Goal: Task Accomplishment & Management: Manage account settings

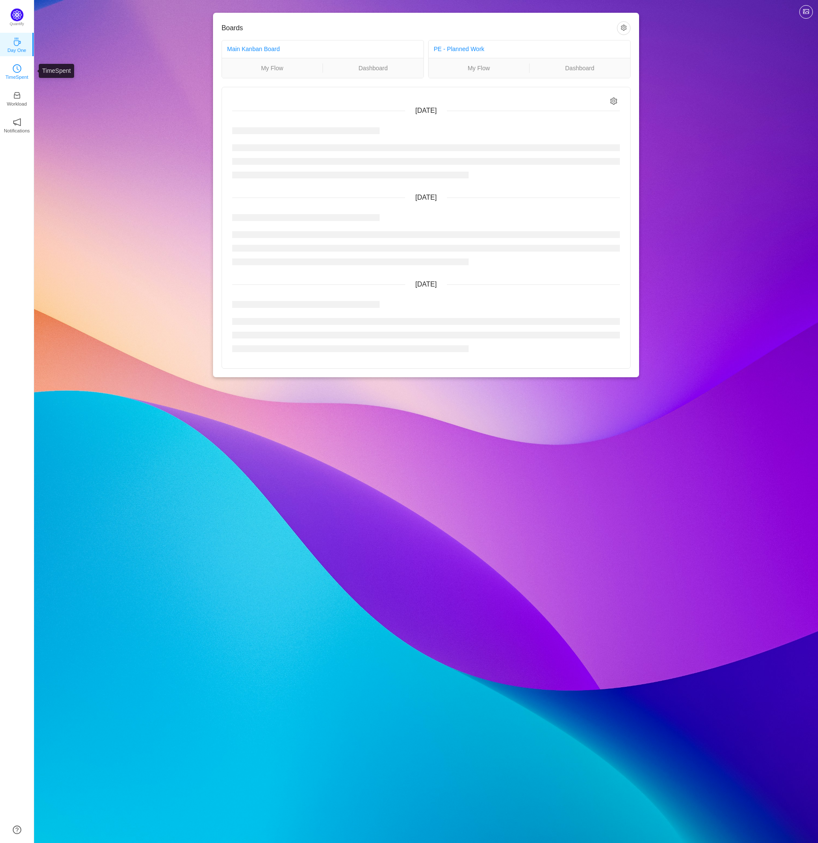
click at [17, 74] on p "TimeSpent" at bounding box center [17, 77] width 23 height 8
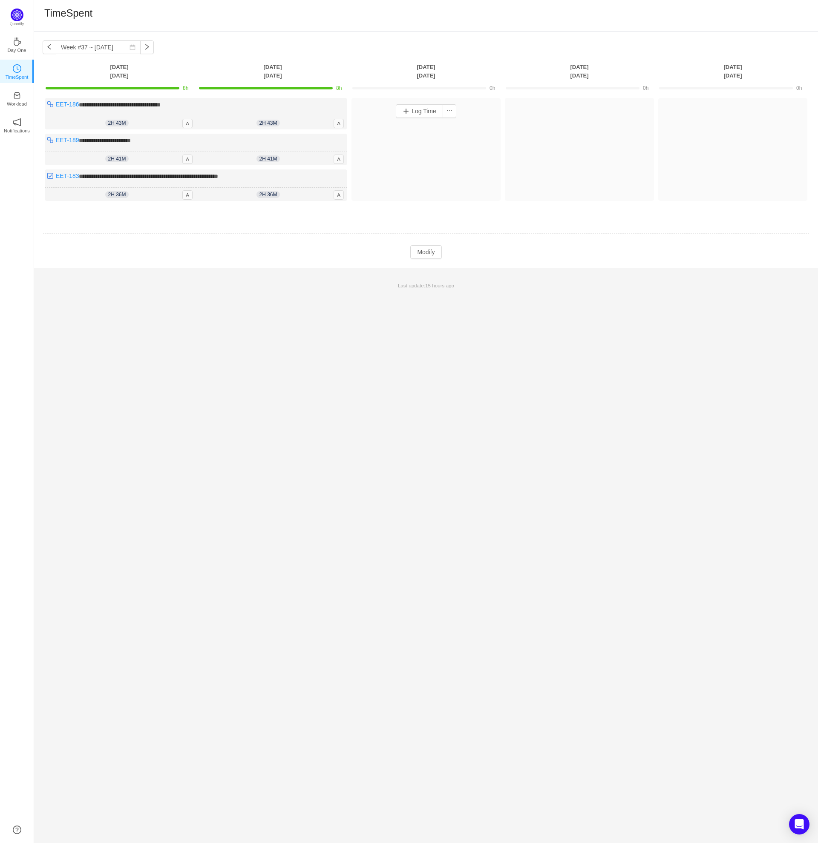
click at [444, 166] on div "Log Time" at bounding box center [425, 149] width 149 height 103
click at [428, 253] on button "Modify" at bounding box center [425, 252] width 31 height 14
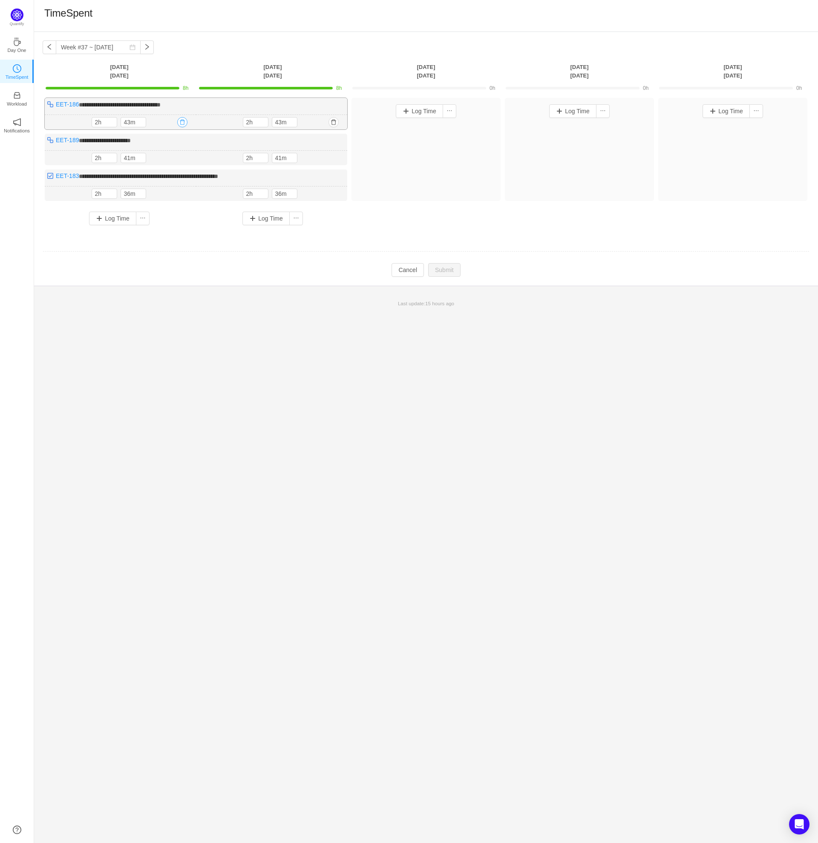
click at [182, 123] on button "button" at bounding box center [182, 122] width 10 height 10
click at [172, 160] on button "Yes" at bounding box center [172, 159] width 17 height 10
click at [181, 121] on button "button" at bounding box center [182, 122] width 10 height 10
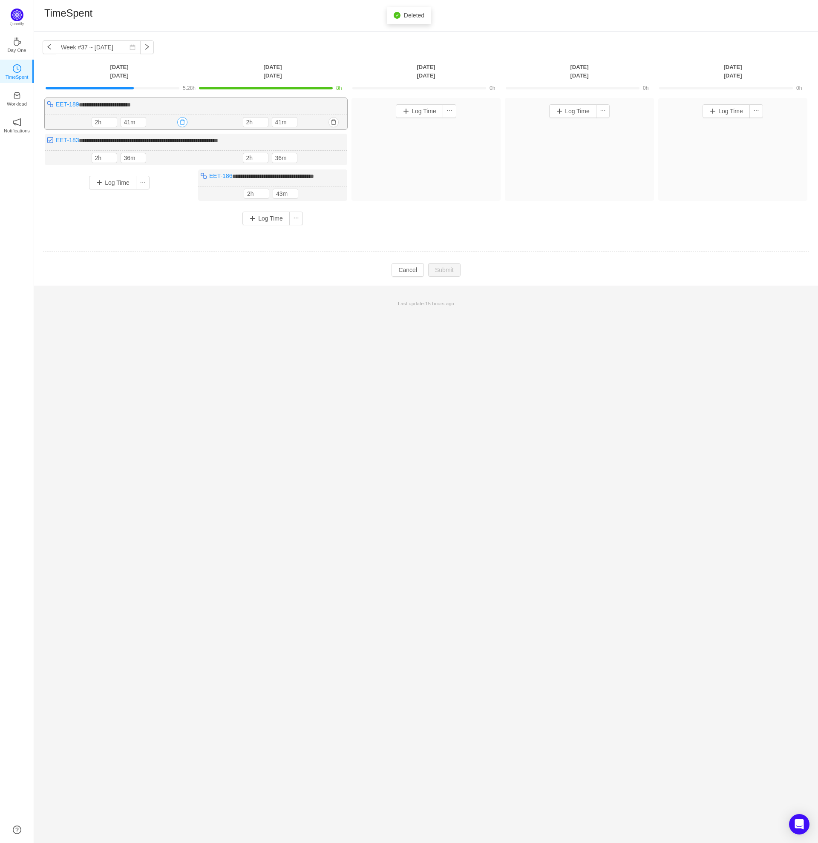
click at [182, 123] on button "button" at bounding box center [182, 122] width 10 height 10
click at [175, 157] on button "Yes" at bounding box center [172, 159] width 17 height 10
click at [184, 124] on button "button" at bounding box center [182, 122] width 10 height 10
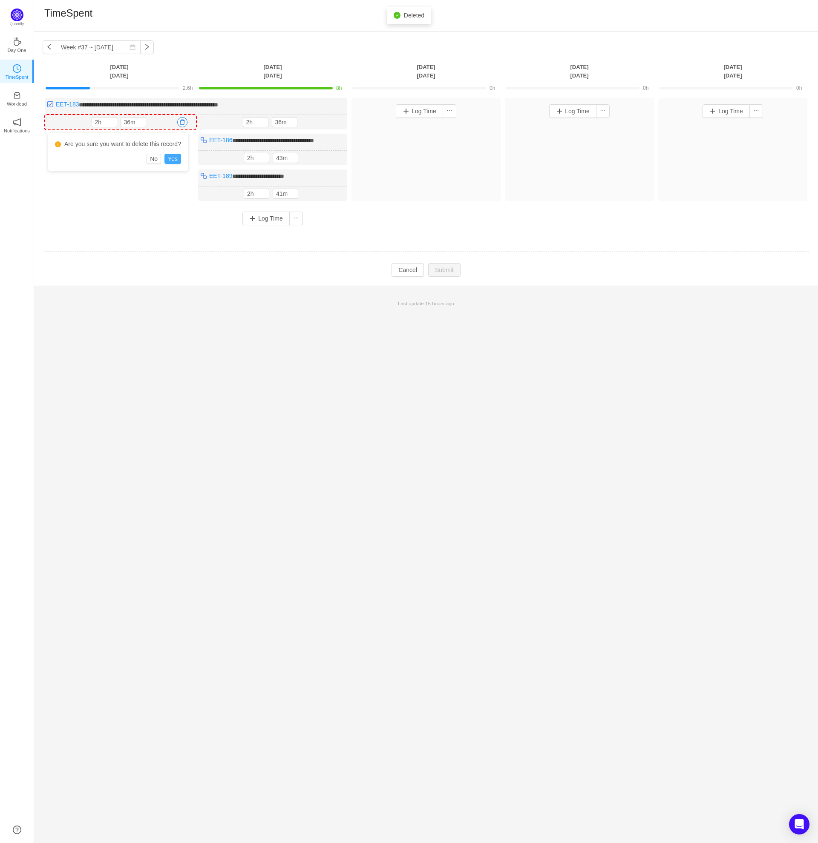
click at [175, 158] on button "Yes" at bounding box center [172, 159] width 17 height 10
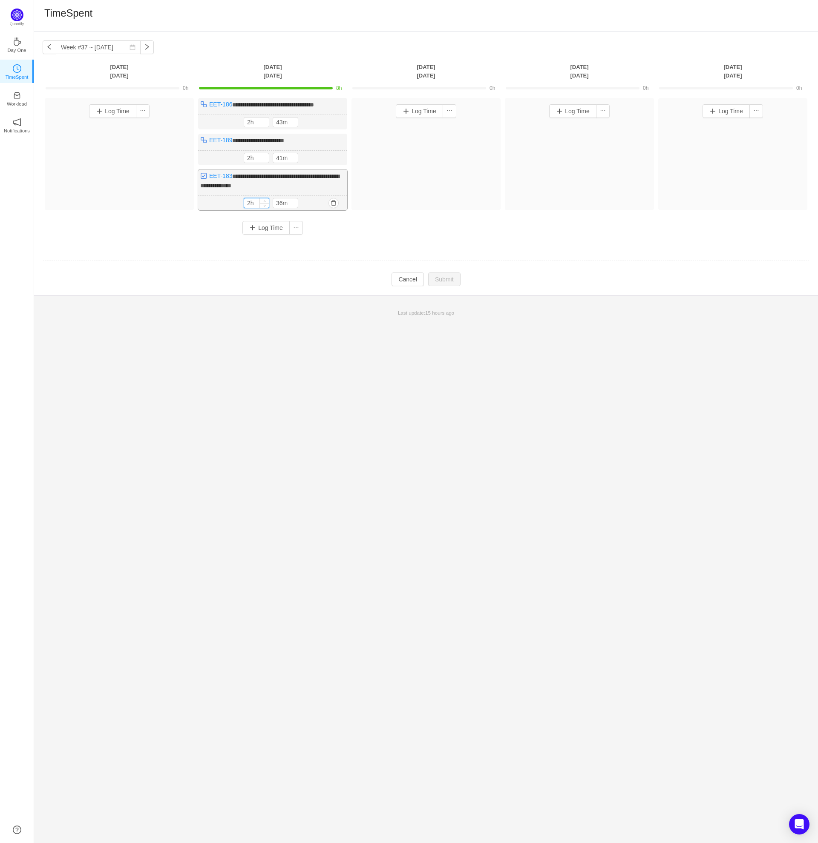
click at [250, 202] on input "2h" at bounding box center [256, 202] width 25 height 9
type input "0h"
type input "30m"
click at [307, 158] on div "2h 41m 2h 41m" at bounding box center [272, 158] width 149 height 15
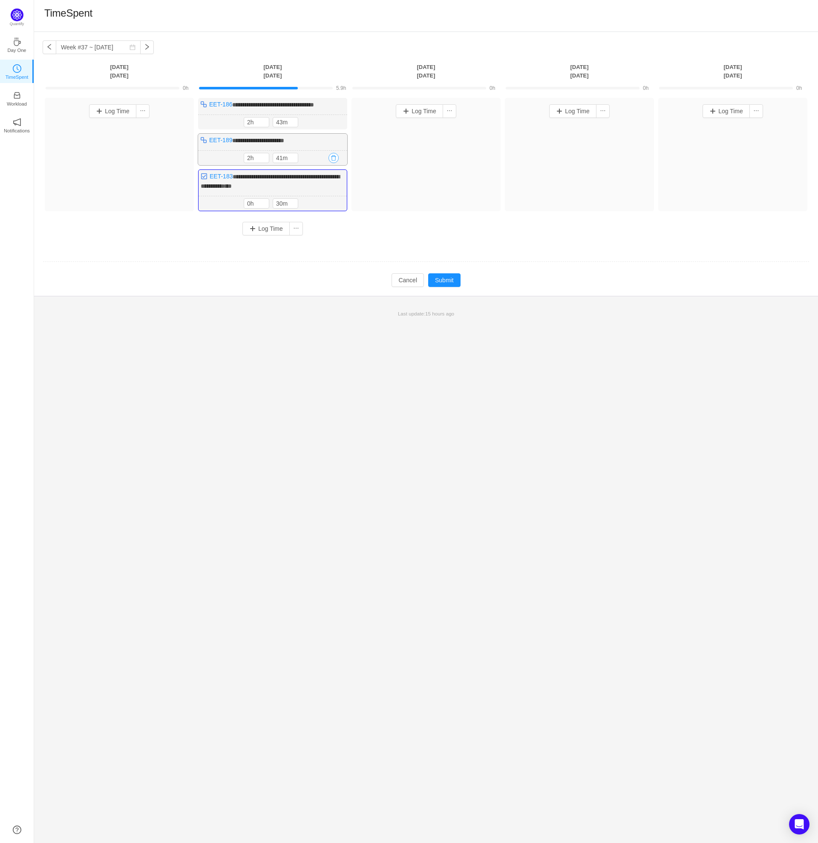
click at [331, 159] on button "button" at bounding box center [333, 158] width 10 height 10
click at [328, 193] on button "Yes" at bounding box center [324, 194] width 17 height 10
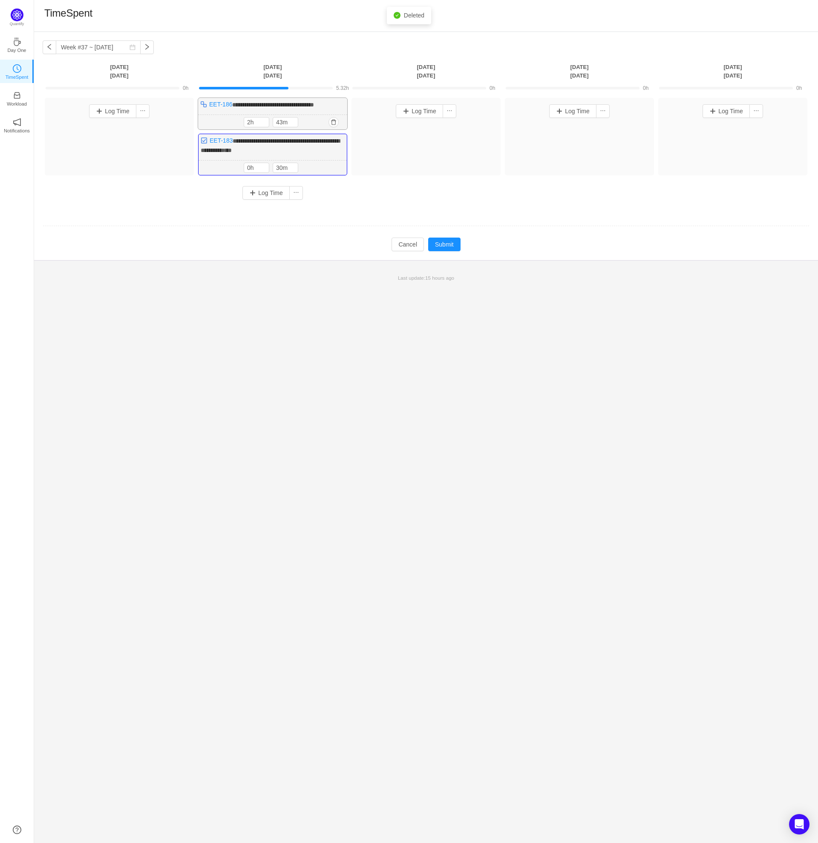
click at [308, 119] on div "2h 43m 2h 43m" at bounding box center [272, 122] width 149 height 15
click at [246, 121] on input "2h" at bounding box center [256, 122] width 25 height 9
type input "1h"
type input "30m"
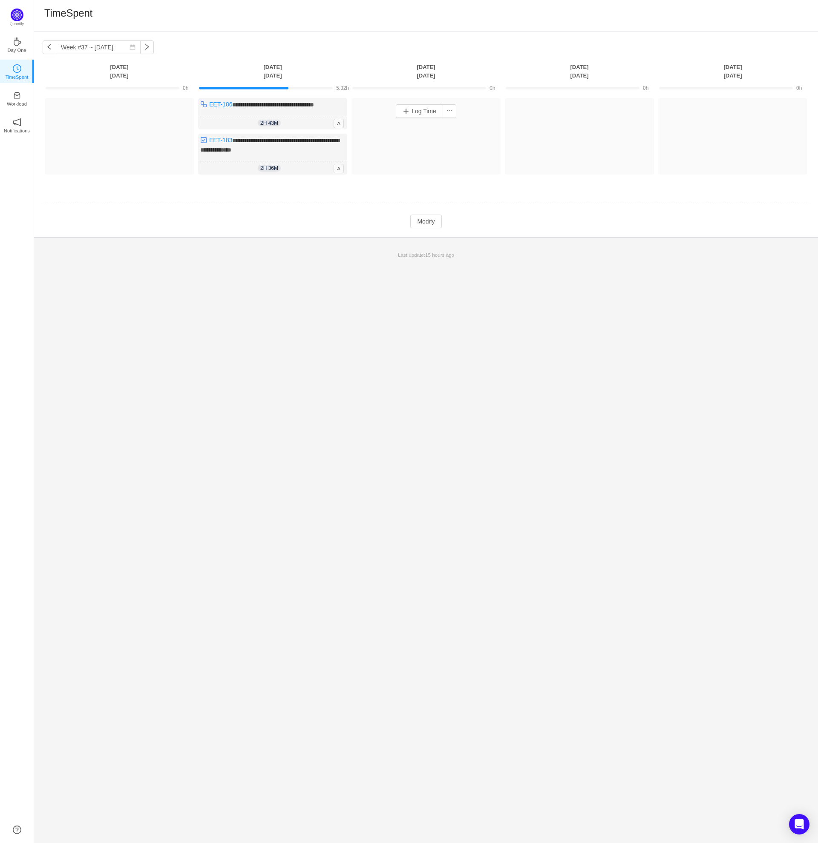
click at [401, 128] on div "Log Time" at bounding box center [425, 136] width 149 height 77
click at [419, 225] on button "Modify" at bounding box center [425, 222] width 31 height 14
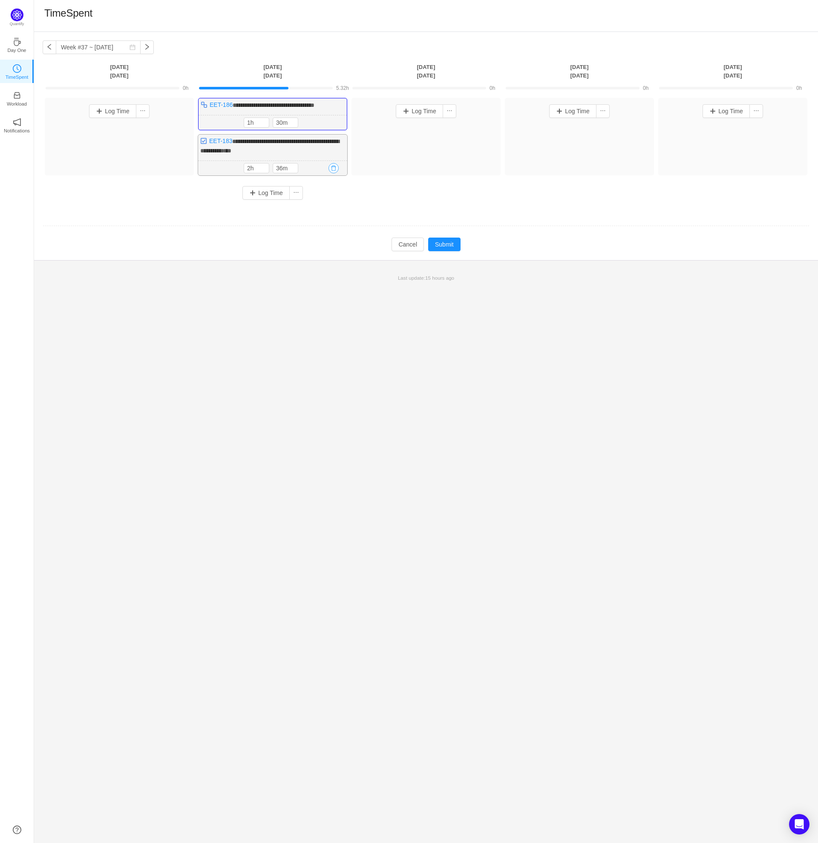
click at [336, 165] on button "button" at bounding box center [333, 168] width 10 height 10
click at [322, 206] on button "Yes" at bounding box center [324, 204] width 17 height 10
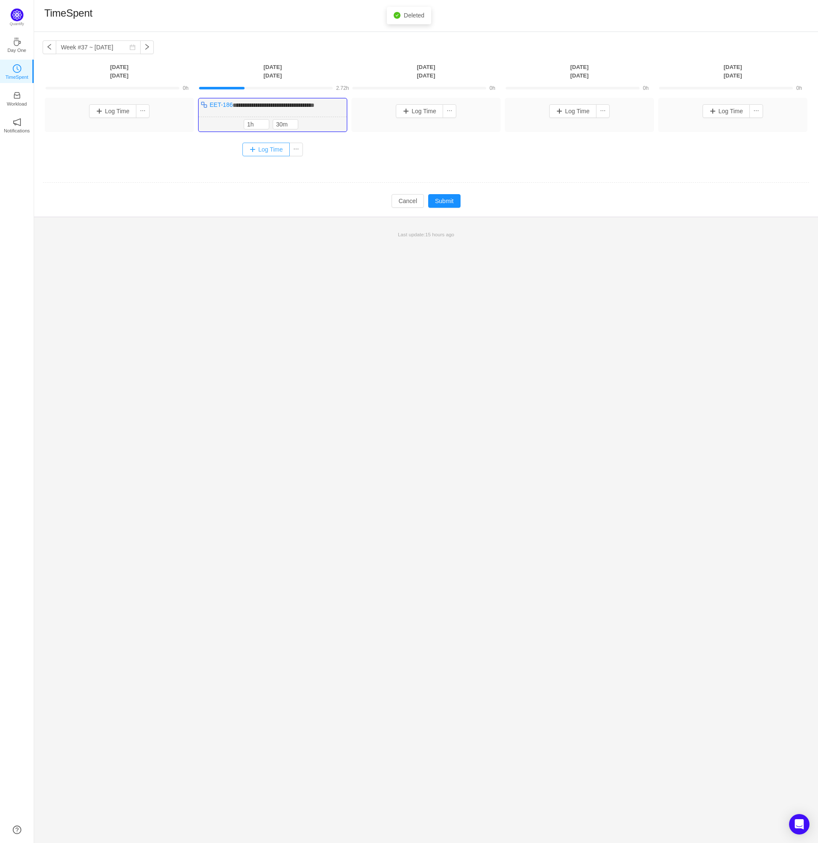
click at [263, 145] on button "Log Time" at bounding box center [265, 150] width 47 height 14
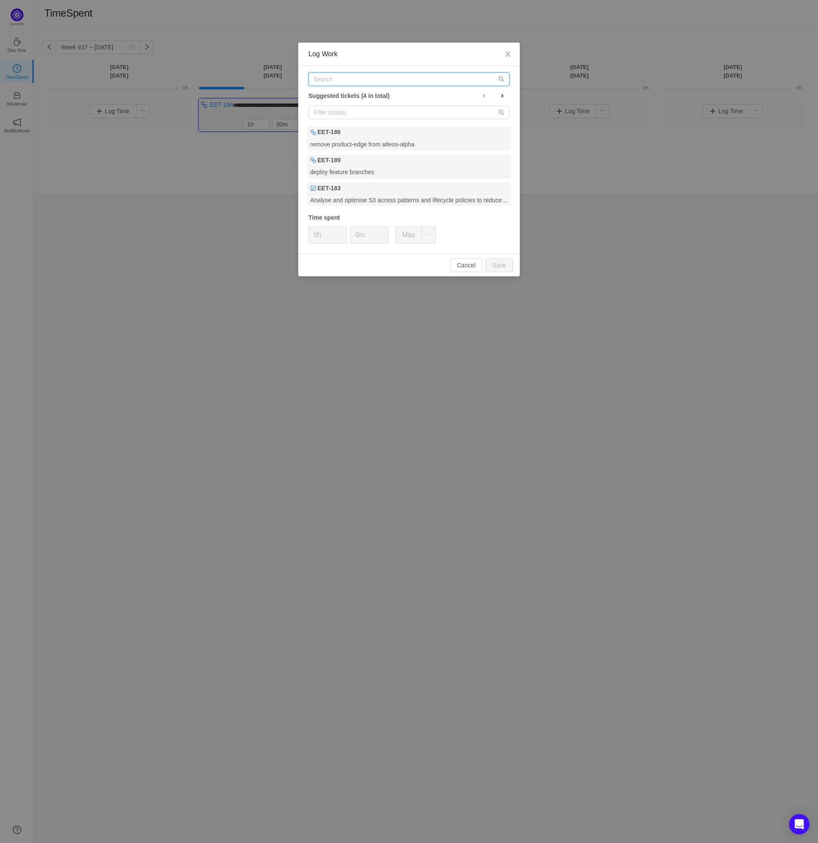
click at [344, 83] on input "text" at bounding box center [408, 79] width 201 height 14
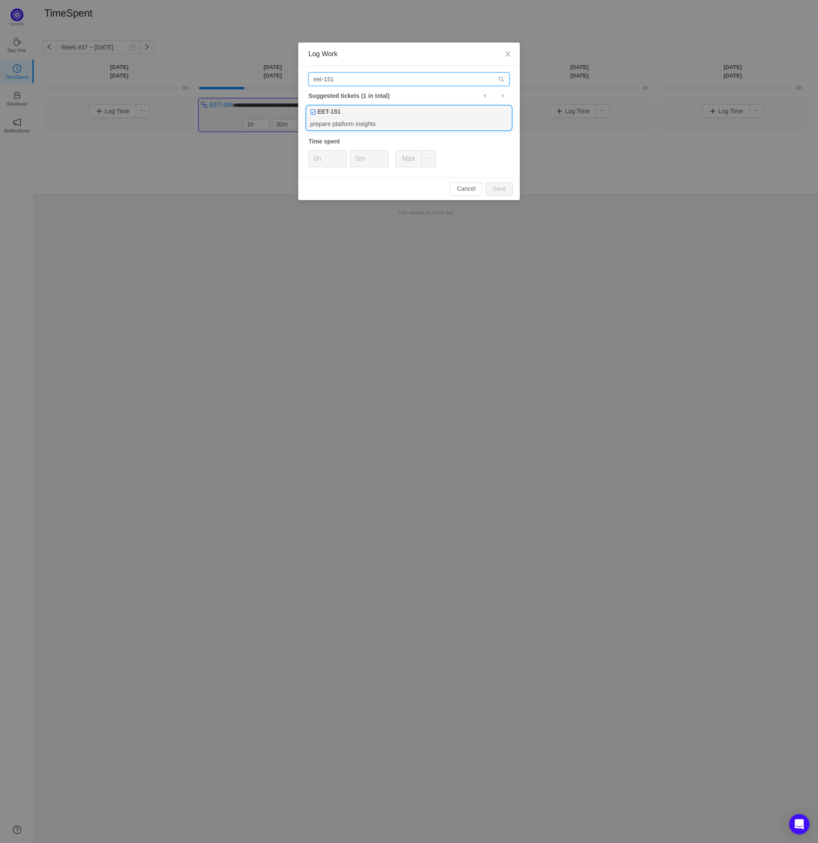
type input "eet-151"
click at [353, 115] on div "EET-151" at bounding box center [409, 112] width 204 height 12
click at [504, 190] on button "Save" at bounding box center [499, 189] width 27 height 14
type input "0h"
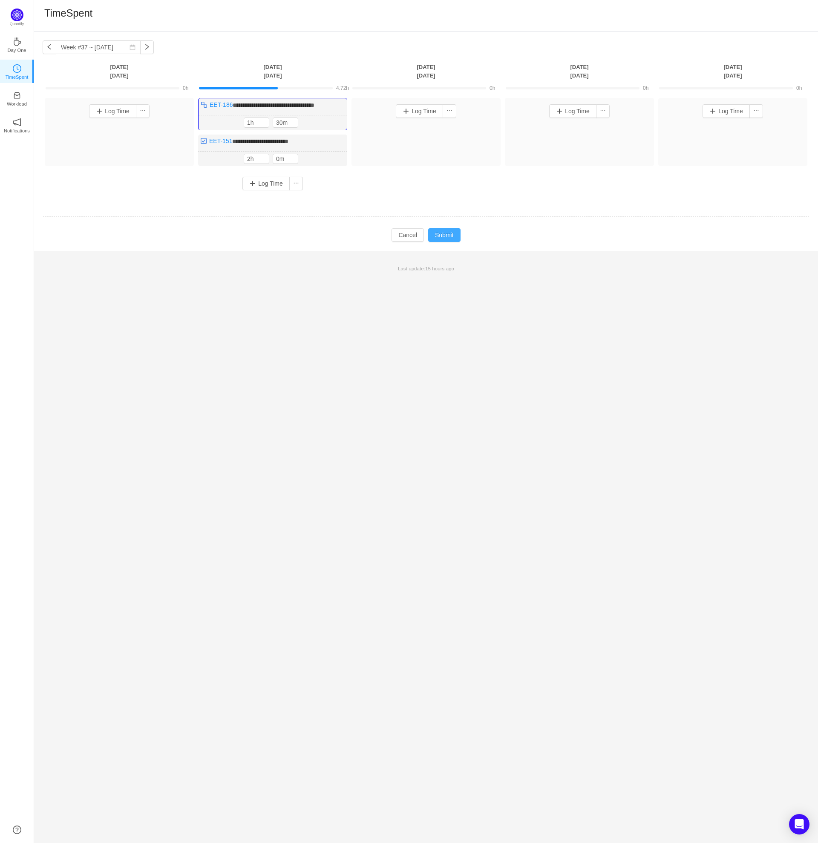
click at [450, 232] on button "Submit" at bounding box center [444, 235] width 32 height 14
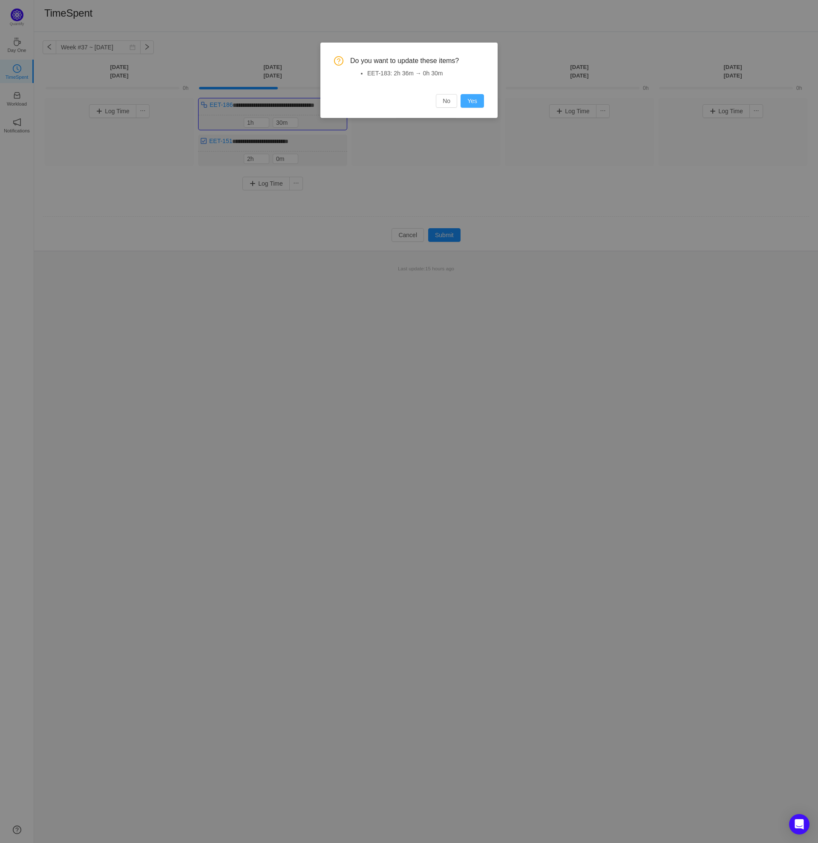
click at [477, 103] on button "Yes" at bounding box center [471, 101] width 23 height 14
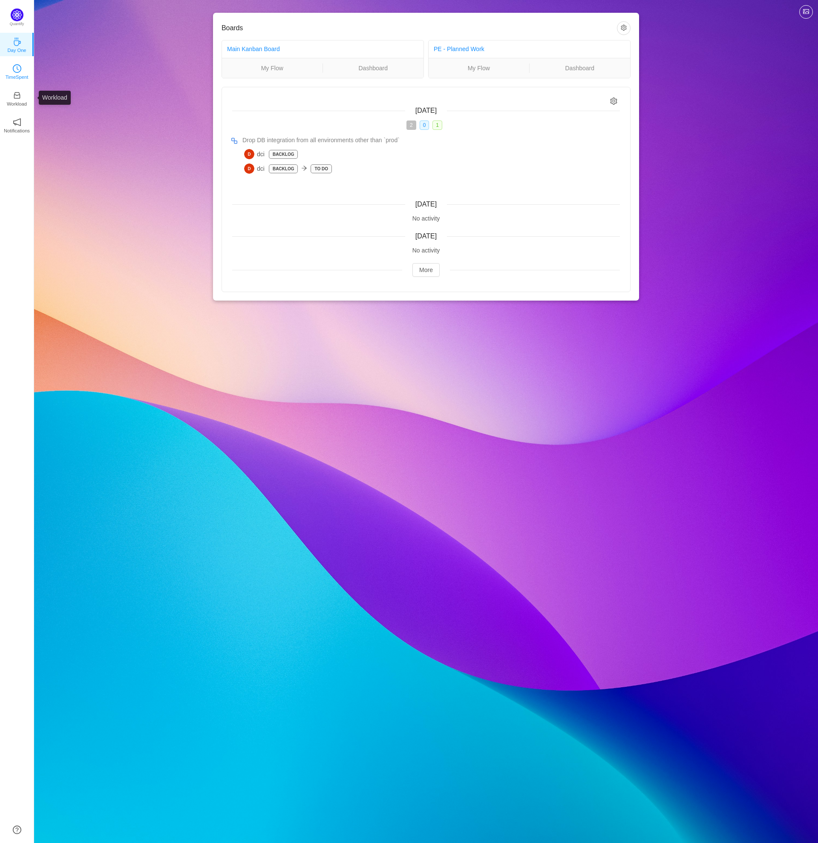
click at [21, 67] on link "TimeSpent" at bounding box center [17, 71] width 9 height 9
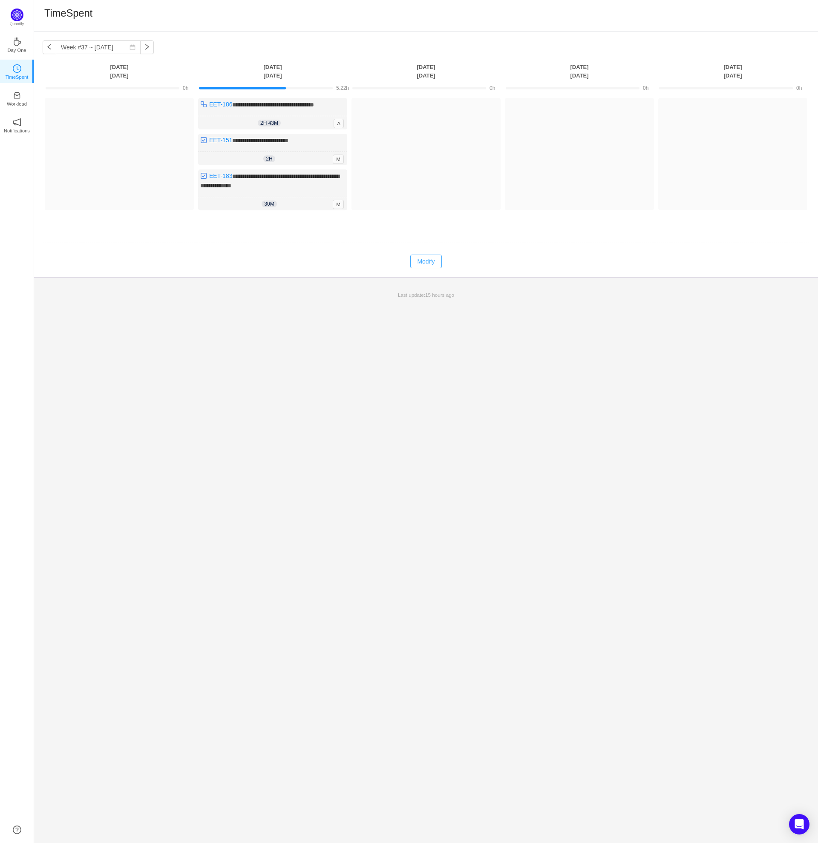
click at [420, 260] on button "Modify" at bounding box center [425, 262] width 31 height 14
click at [279, 119] on input "43m" at bounding box center [285, 122] width 25 height 9
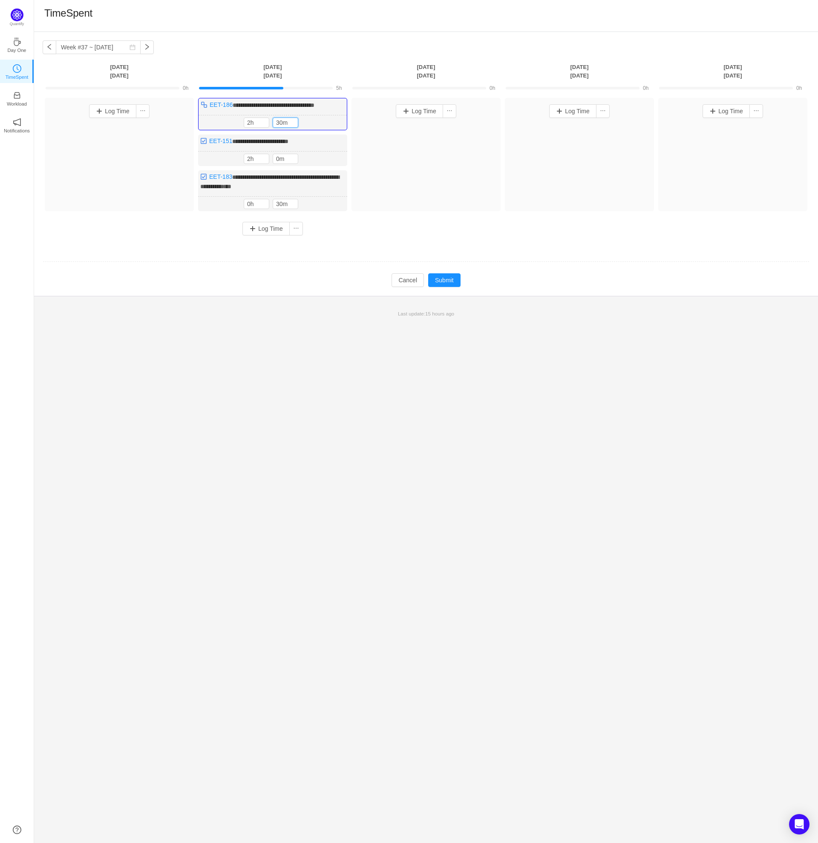
type input "30m"
click at [377, 145] on div "Log Time" at bounding box center [425, 154] width 149 height 113
click at [316, 193] on div "**********" at bounding box center [272, 190] width 149 height 41
click at [335, 201] on button "button" at bounding box center [333, 204] width 10 height 10
type input "1h"
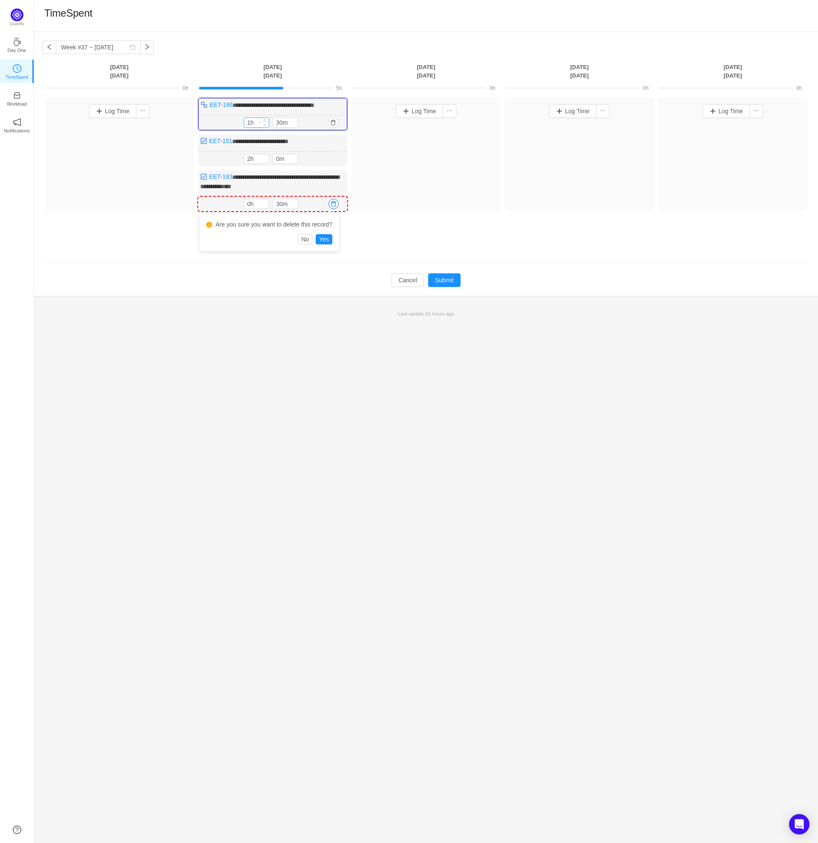
click at [264, 123] on icon "icon: down" at bounding box center [264, 124] width 3 height 3
click at [262, 227] on button "Log Time" at bounding box center [265, 229] width 47 height 14
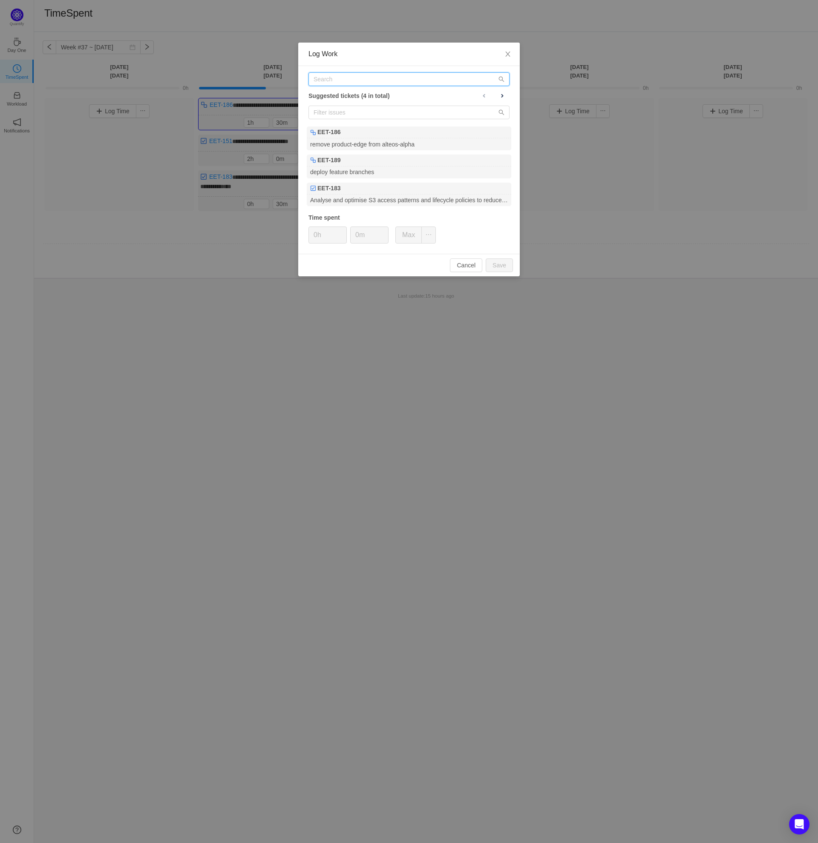
click at [365, 84] on input "text" at bounding box center [408, 79] width 201 height 14
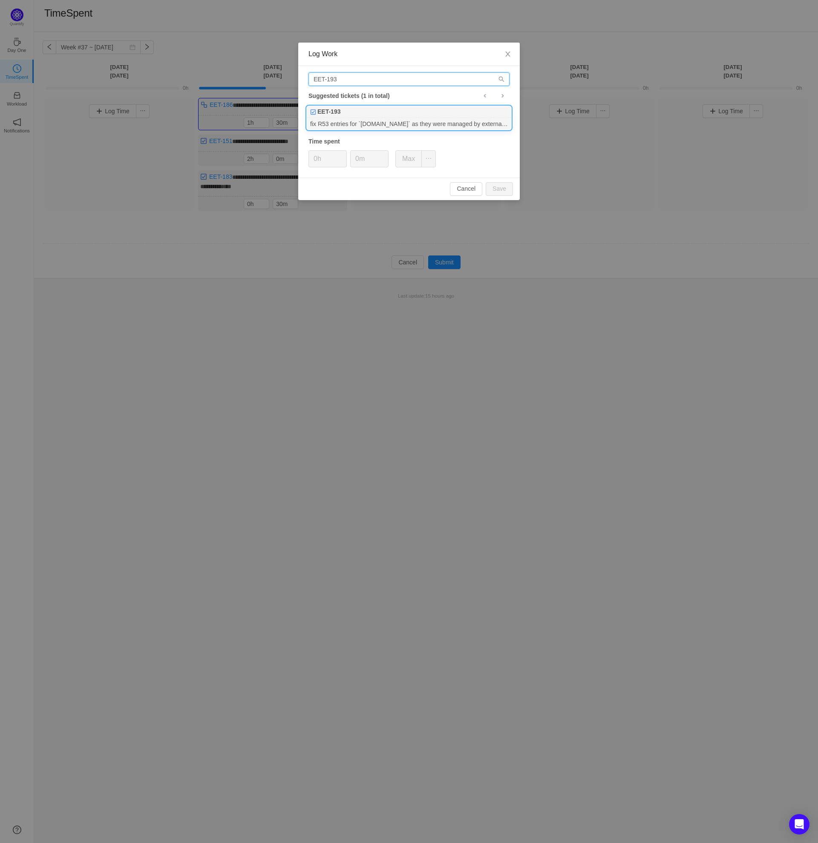
type input "EET-193"
click at [357, 126] on div "fix R53 entries for `[DOMAIN_NAME]` as they were managed by external-dns and ar…" at bounding box center [409, 123] width 204 height 11
click at [354, 161] on input "0m" at bounding box center [369, 159] width 37 height 16
click at [504, 190] on button "Save" at bounding box center [499, 189] width 27 height 14
type input "0m"
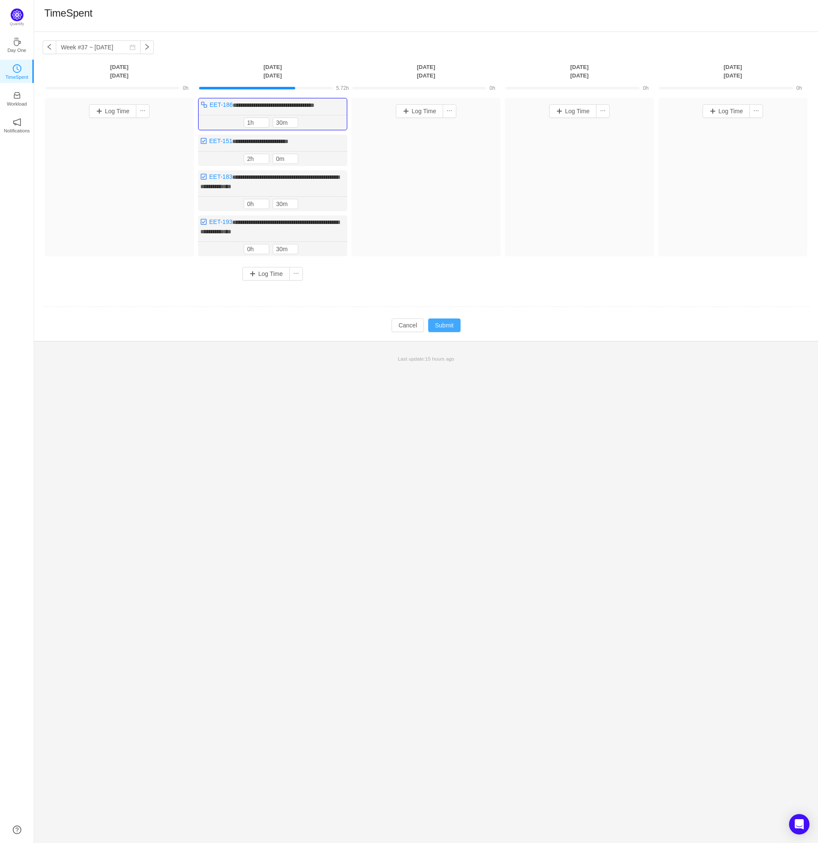
click at [445, 328] on button "Submit" at bounding box center [444, 326] width 32 height 14
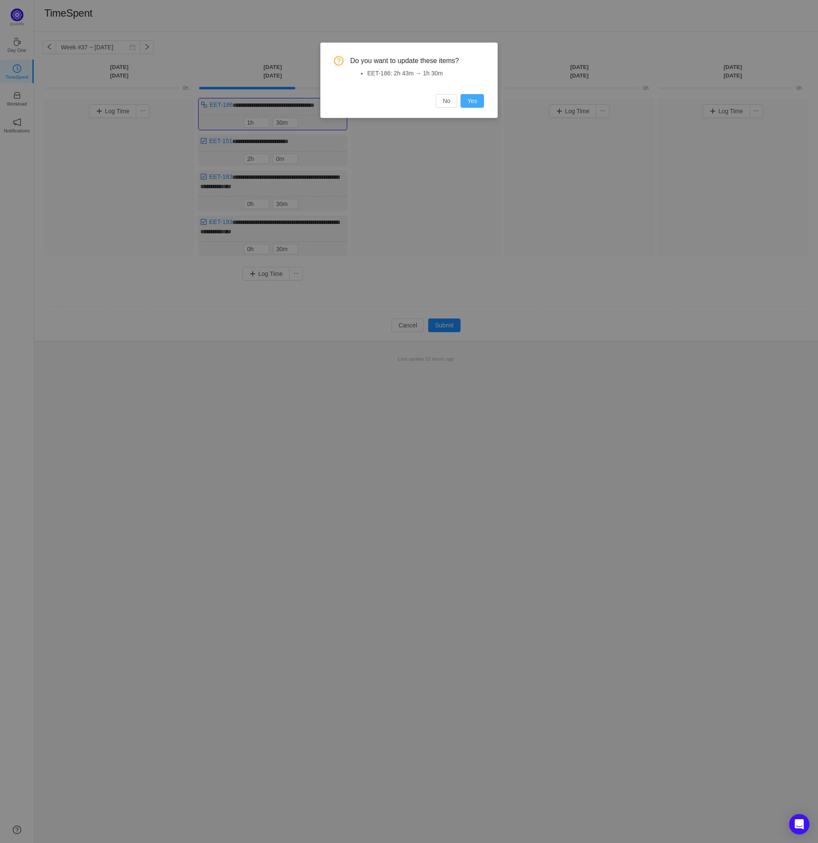
click at [470, 103] on button "Yes" at bounding box center [471, 101] width 23 height 14
type input "2h"
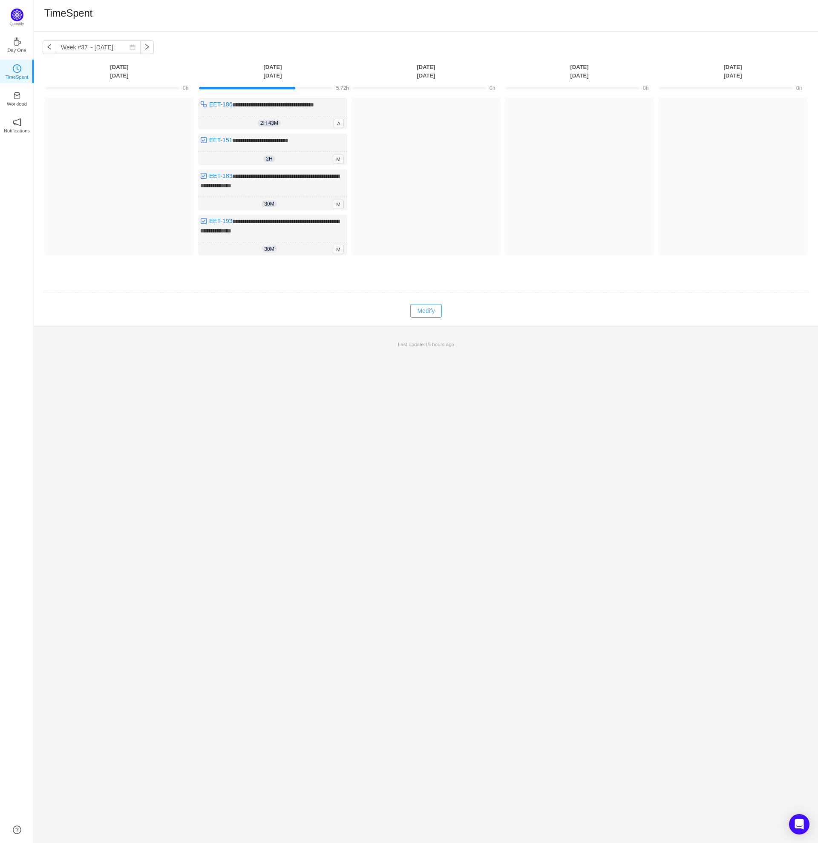
click at [417, 304] on button "Modify" at bounding box center [425, 311] width 31 height 14
click at [278, 120] on input "43m" at bounding box center [285, 122] width 25 height 9
type input "30m"
type input "1h"
click at [331, 148] on div "**********" at bounding box center [272, 151] width 149 height 32
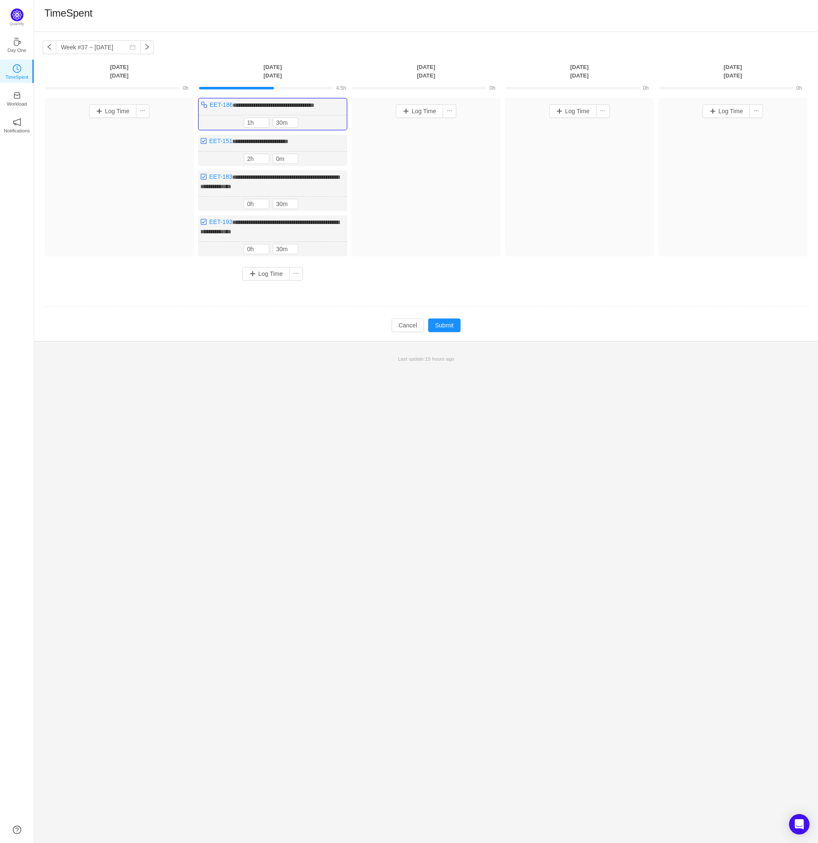
click at [404, 244] on div "Log Time" at bounding box center [425, 177] width 149 height 158
click at [445, 327] on button "Submit" at bounding box center [444, 326] width 32 height 14
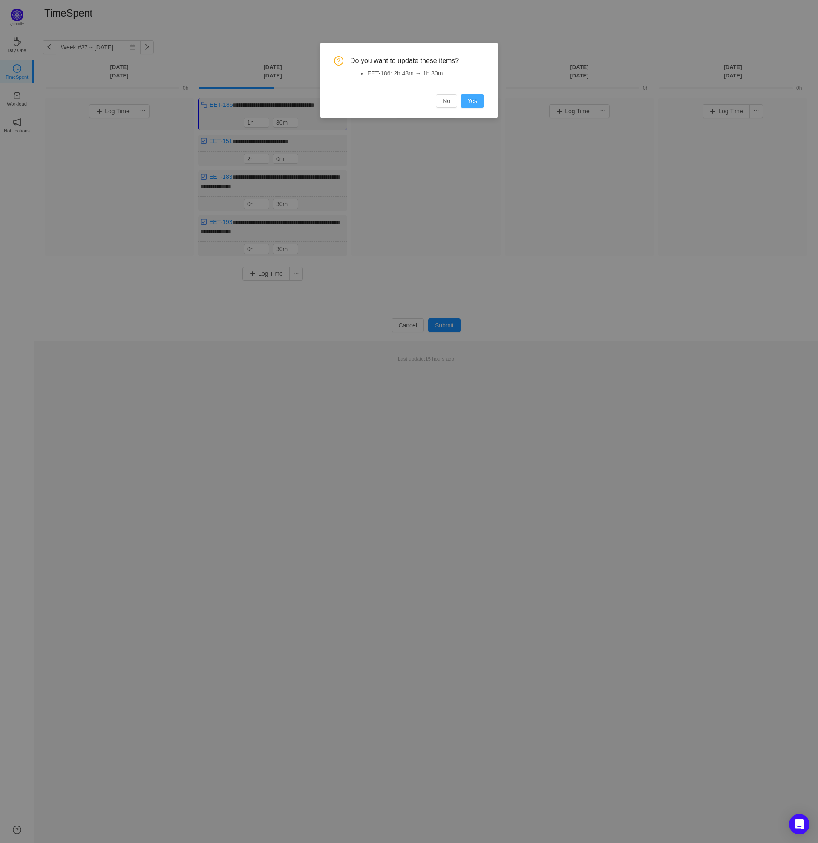
click at [474, 103] on button "Yes" at bounding box center [471, 101] width 23 height 14
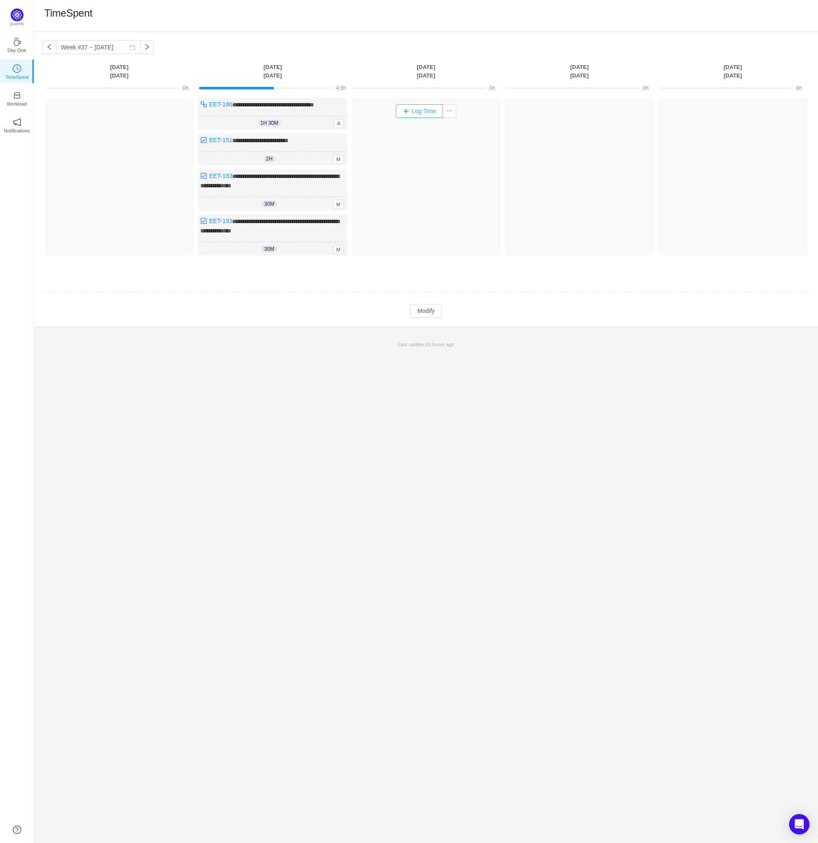
click at [430, 113] on button "Log Time" at bounding box center [419, 111] width 47 height 14
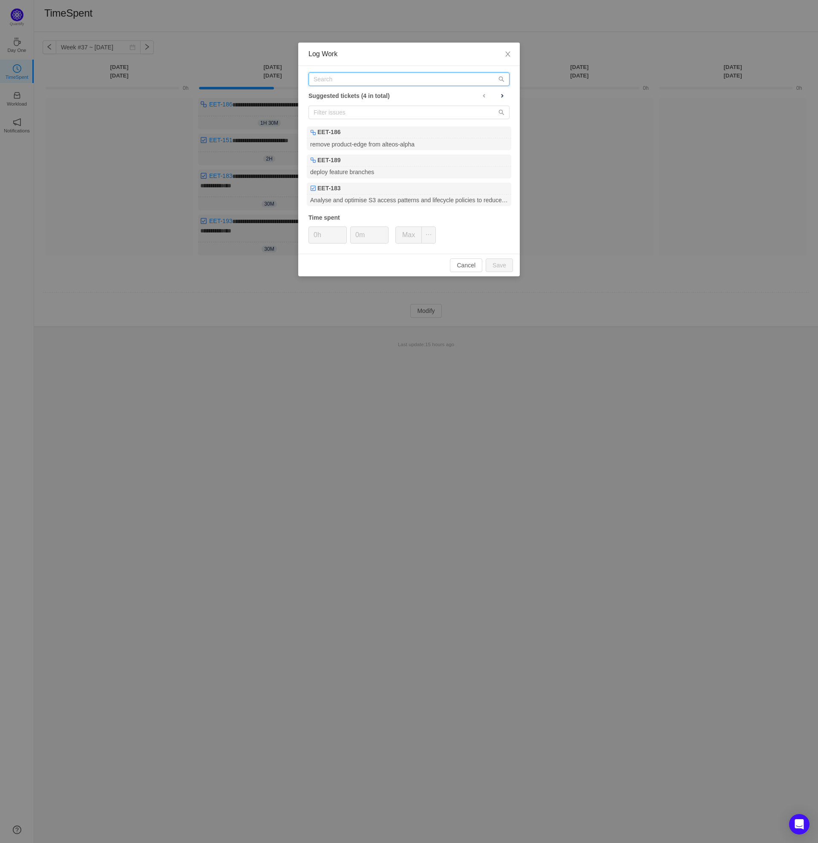
click at [383, 83] on input "text" at bounding box center [408, 79] width 201 height 14
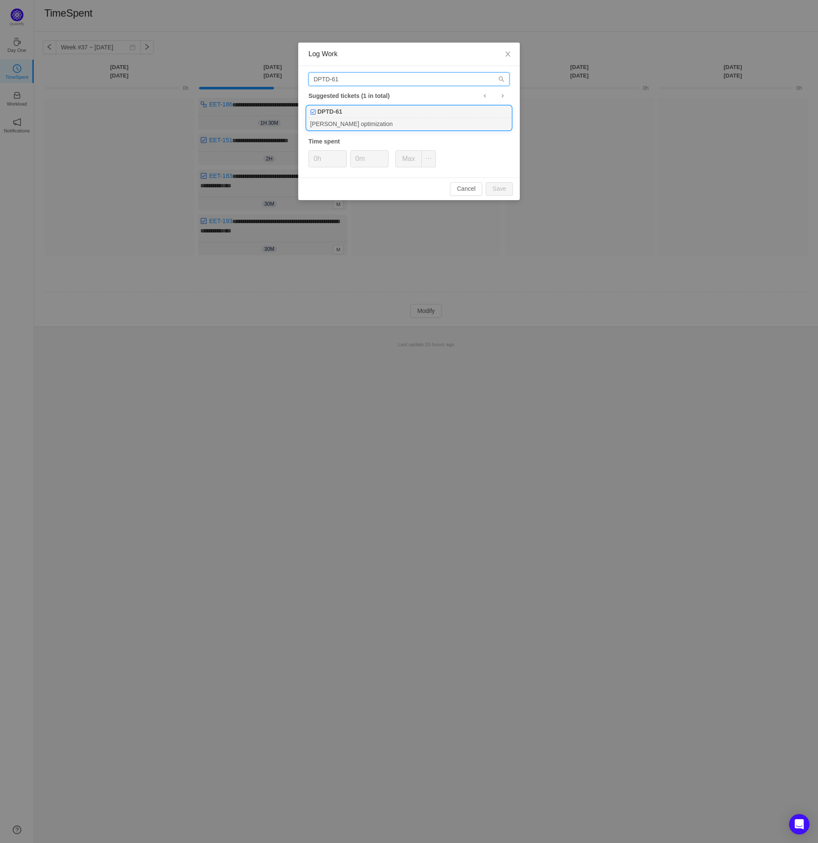
type input "DPTD-61"
click at [379, 115] on div "DPTD-61" at bounding box center [409, 112] width 204 height 12
click at [506, 188] on button "Save" at bounding box center [499, 189] width 27 height 14
type input "0h"
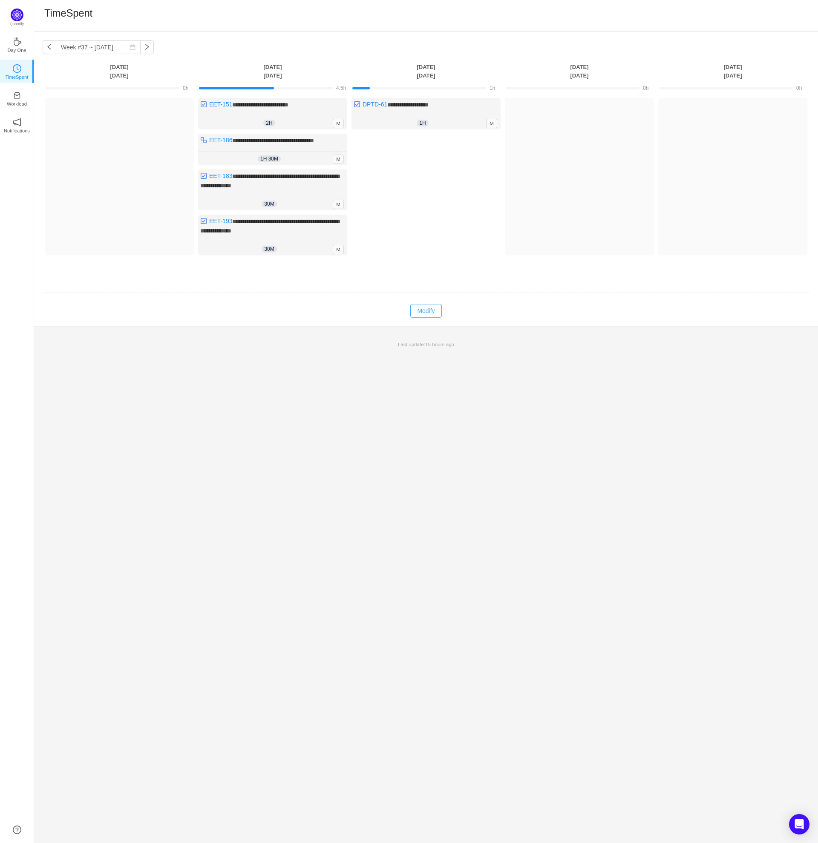
click at [425, 306] on button "Modify" at bounding box center [425, 311] width 31 height 14
click at [417, 148] on button "Log Time" at bounding box center [419, 147] width 47 height 14
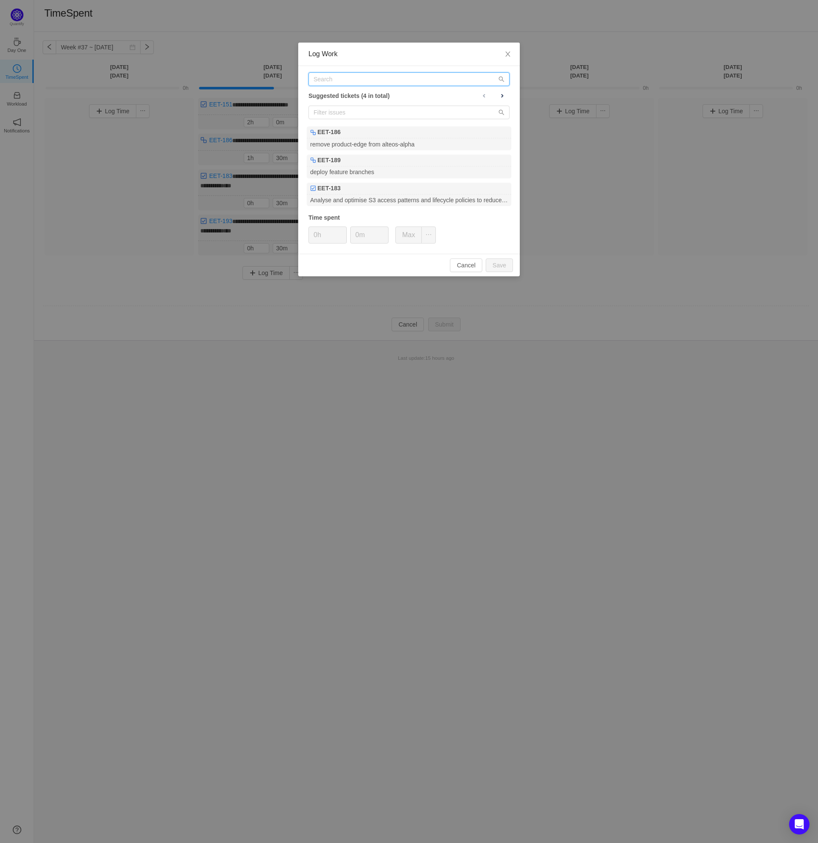
click at [353, 80] on input "text" at bounding box center [408, 79] width 201 height 14
paste input "EET-186"
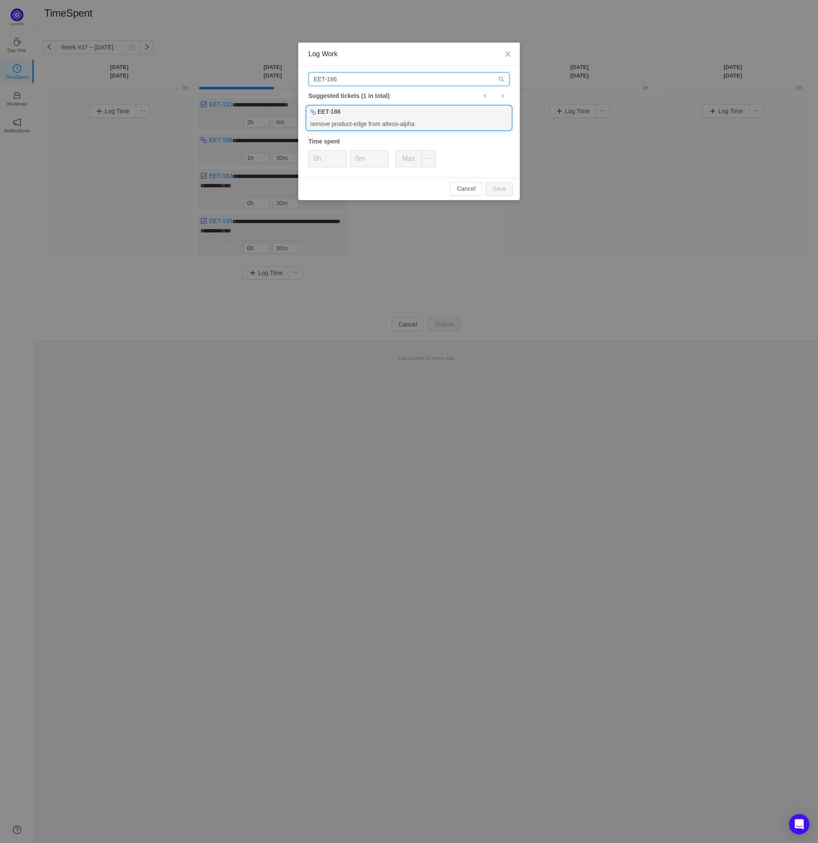
type input "EET-186"
click at [375, 115] on div "EET-186" at bounding box center [409, 112] width 204 height 12
click at [503, 189] on button "Save" at bounding box center [499, 189] width 27 height 14
type input "0h"
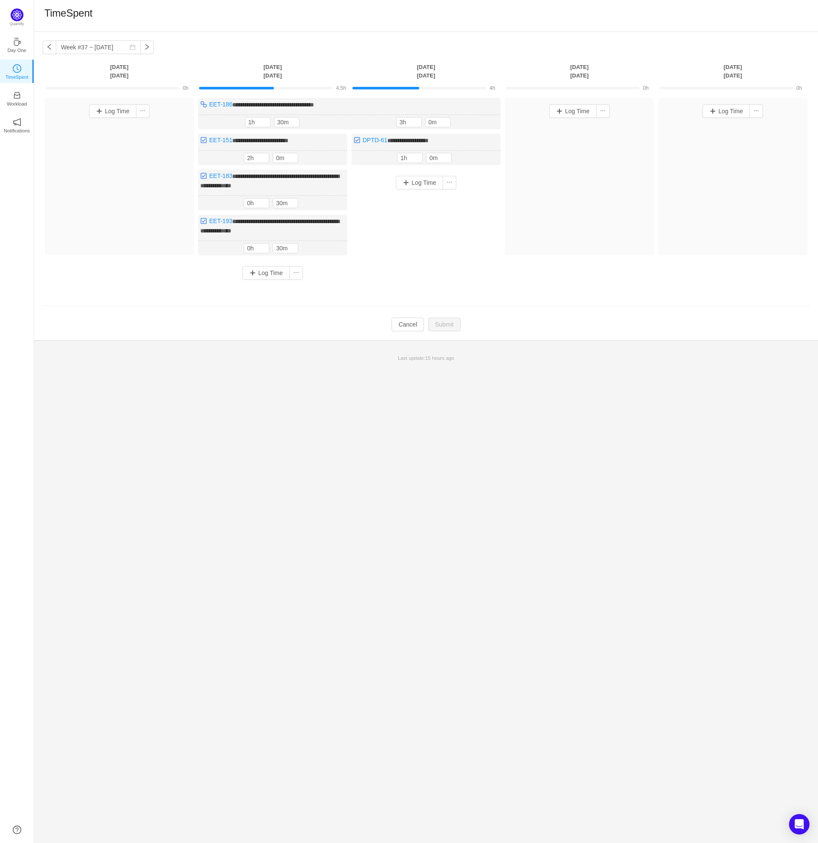
click at [452, 253] on div "Log Time" at bounding box center [425, 220] width 149 height 101
click at [471, 156] on div "1h 1h 0m" at bounding box center [425, 158] width 149 height 15
click at [467, 125] on div "3h 3h 0m" at bounding box center [424, 122] width 151 height 15
click at [457, 254] on div "Log Time" at bounding box center [425, 220] width 149 height 101
click at [411, 328] on button "Cancel" at bounding box center [407, 325] width 32 height 14
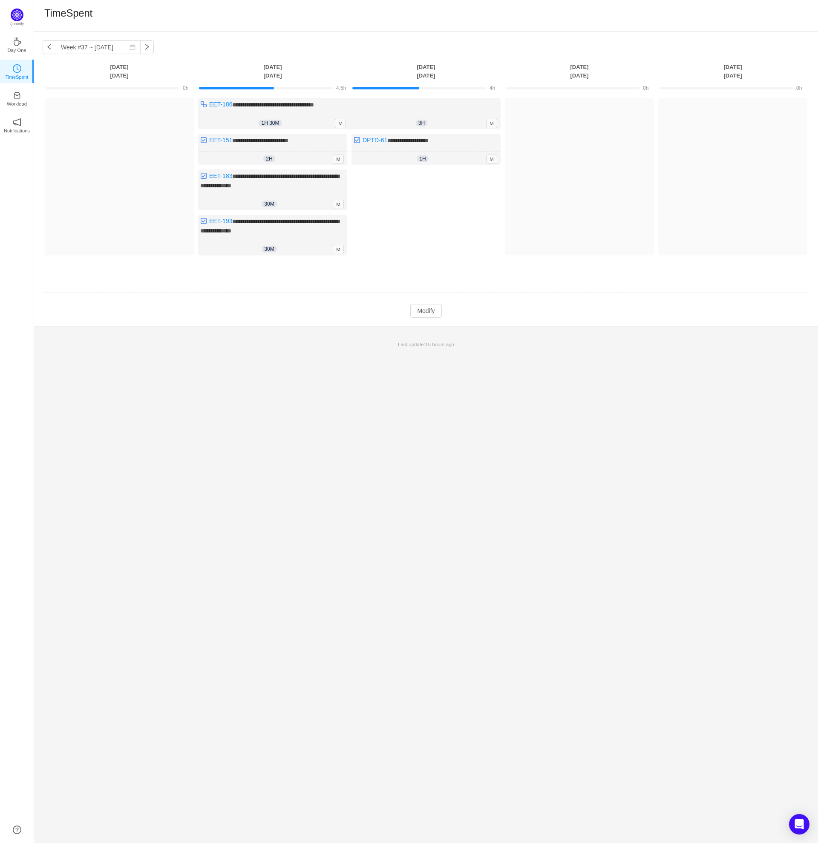
click at [401, 466] on div "**********" at bounding box center [426, 437] width 784 height 811
